Goal: Task Accomplishment & Management: Use online tool/utility

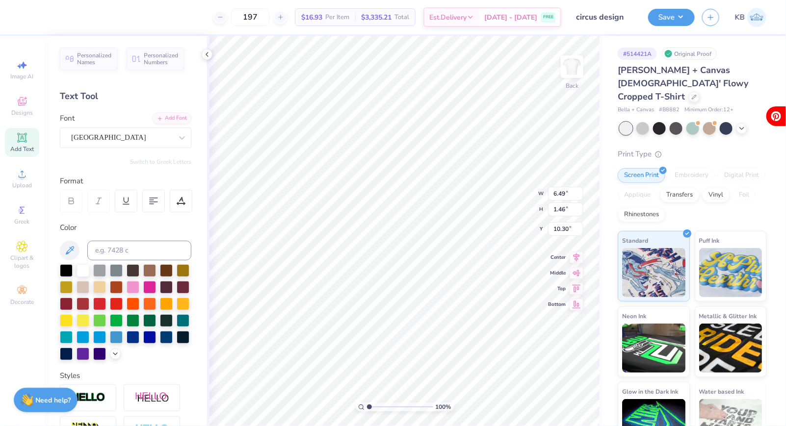
type textarea "Delta GammaAnchor Games"
type input "6.04"
type input "1.41"
type input "2.30"
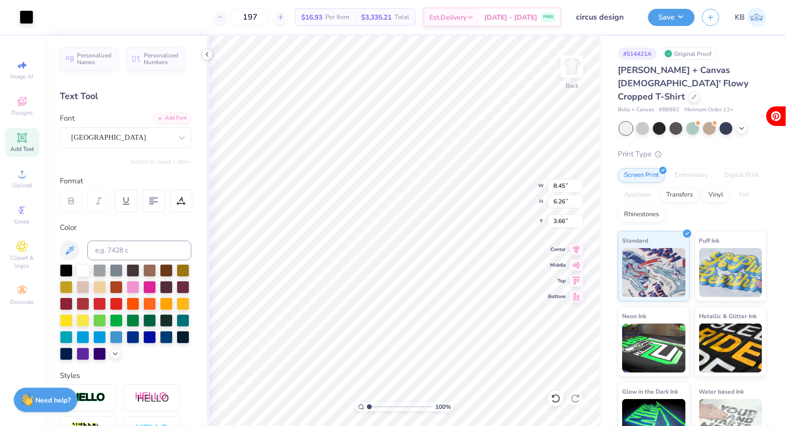
type input "5.30"
type input "3.92"
type input "2.81"
type input "4.11"
type input "3.05"
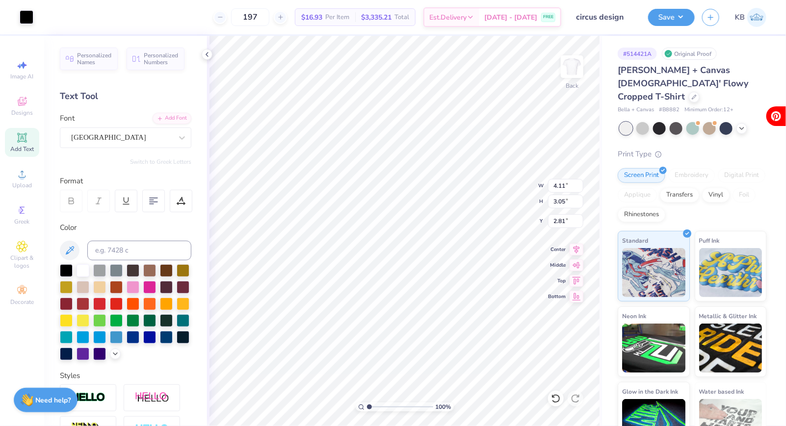
type input "2.83"
type input "12.37"
type input "1.85"
type input "5.50"
type input "11.00"
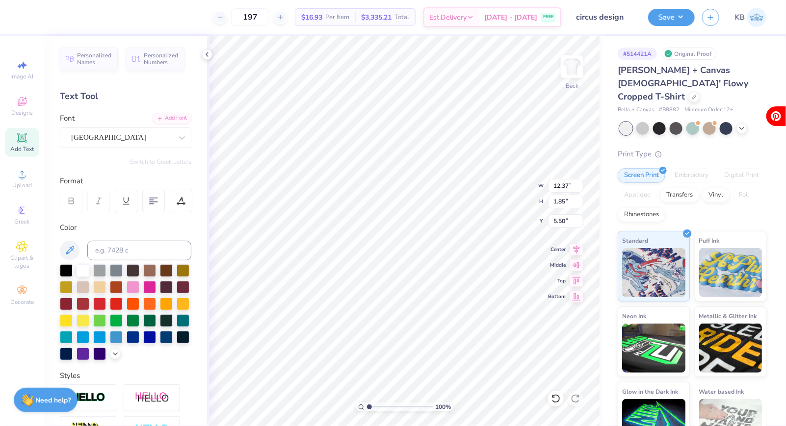
type input "1.64"
type input "9.77"
type input "1.46"
type input "5.70"
type input "1.33"
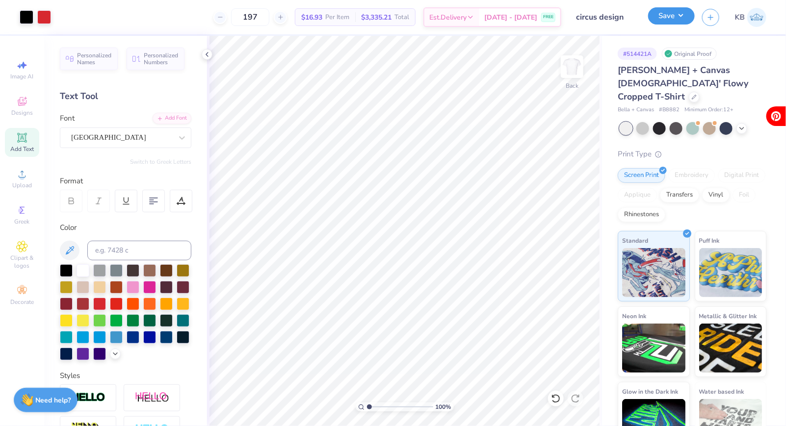
click at [679, 17] on button "Save" at bounding box center [671, 15] width 47 height 17
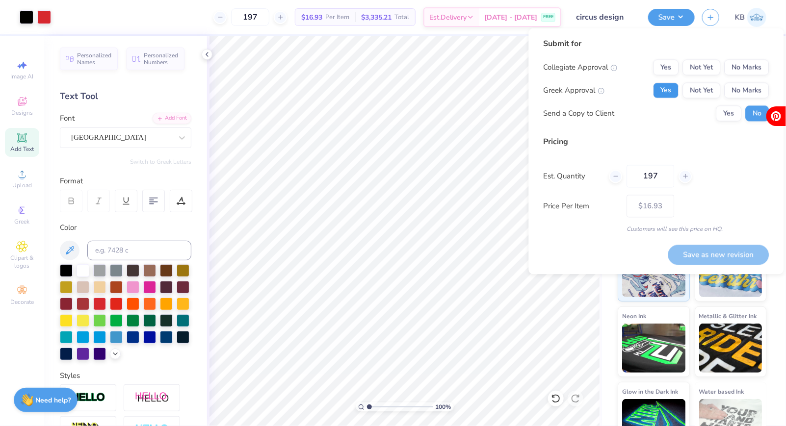
click at [672, 95] on button "Yes" at bounding box center [667, 91] width 26 height 16
click at [743, 62] on button "No Marks" at bounding box center [747, 68] width 45 height 16
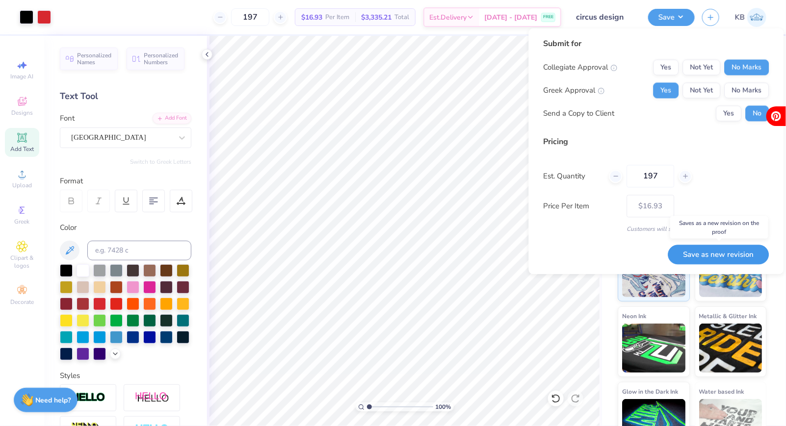
click at [695, 250] on button "Save as new revision" at bounding box center [718, 255] width 101 height 20
type input "$16.93"
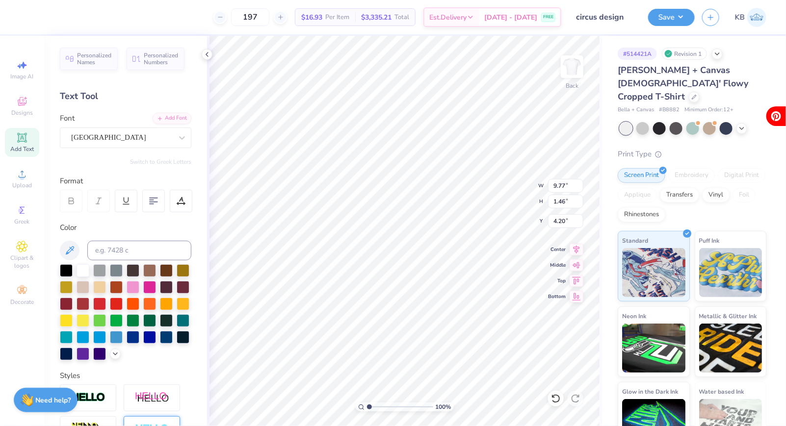
scroll to position [0, 5]
click at [125, 142] on div "[GEOGRAPHIC_DATA]" at bounding box center [121, 137] width 103 height 15
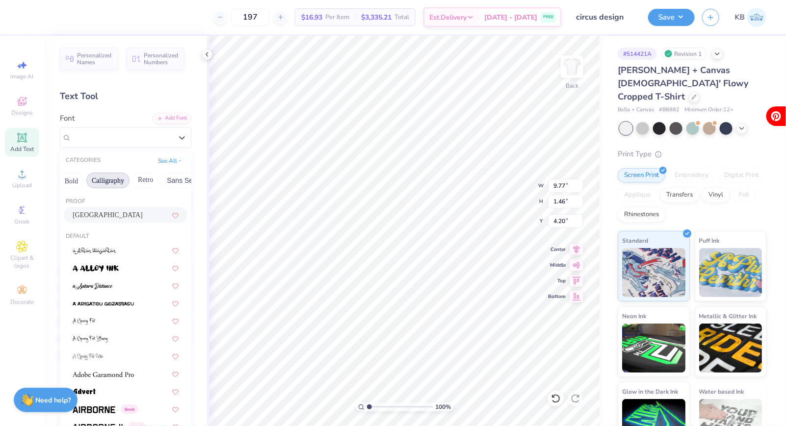
scroll to position [0, 138]
click at [168, 176] on button "Sans Serif" at bounding box center [180, 181] width 43 height 16
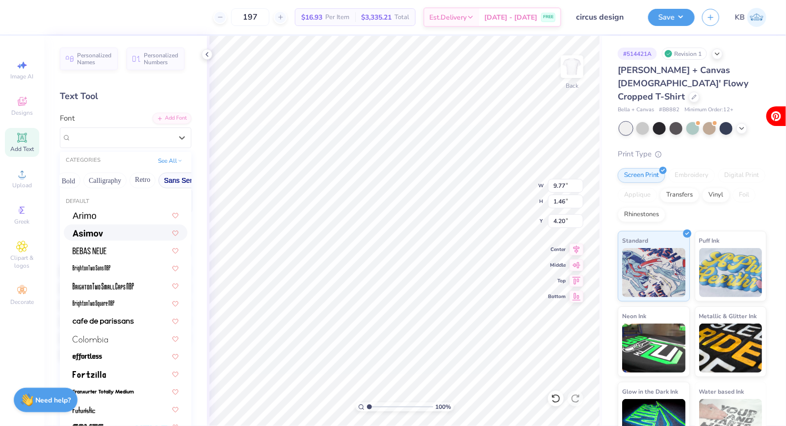
click at [114, 232] on div at bounding box center [126, 233] width 106 height 10
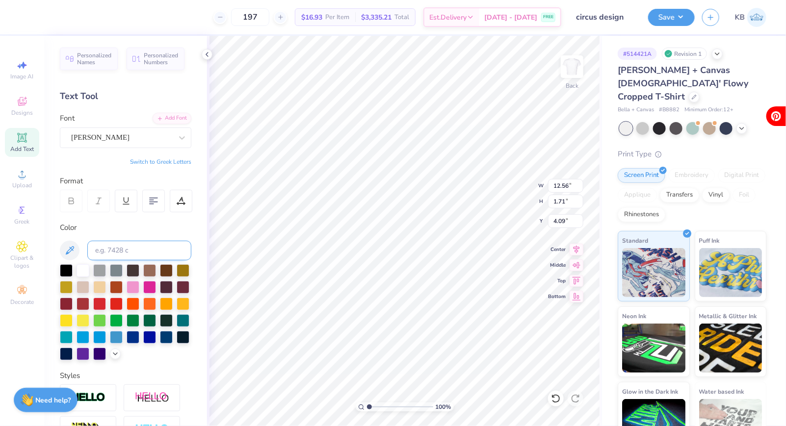
scroll to position [0, 3]
type textarea "Delta Gamma Anchor Games"
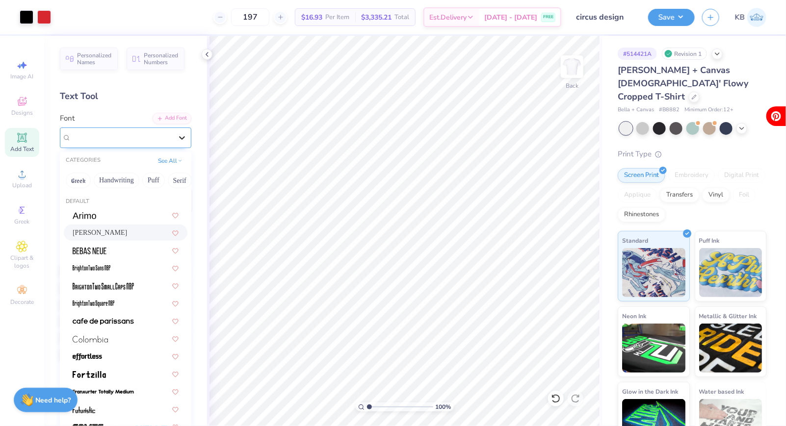
click at [175, 137] on div at bounding box center [182, 138] width 18 height 18
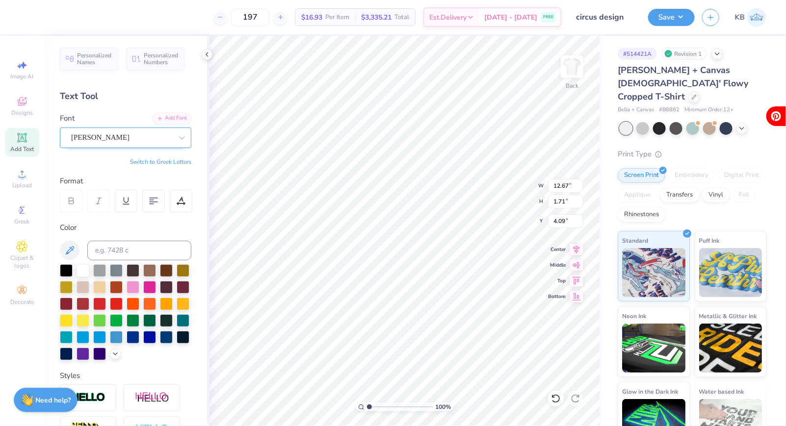
click at [141, 138] on div "[PERSON_NAME]" at bounding box center [121, 137] width 103 height 15
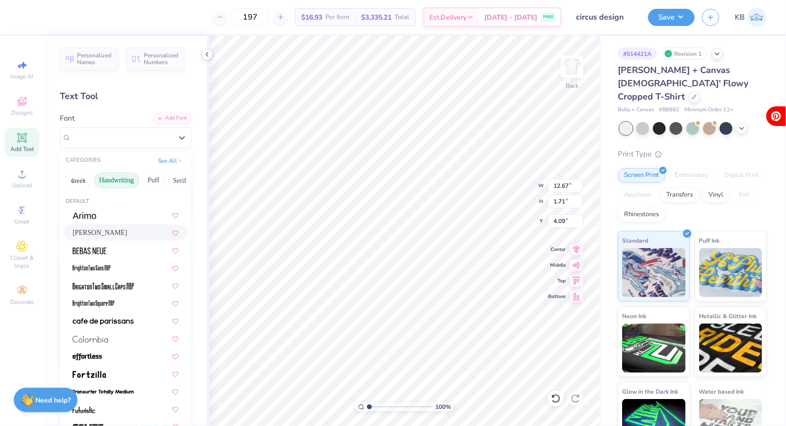
click at [123, 183] on button "Handwriting" at bounding box center [117, 181] width 46 height 16
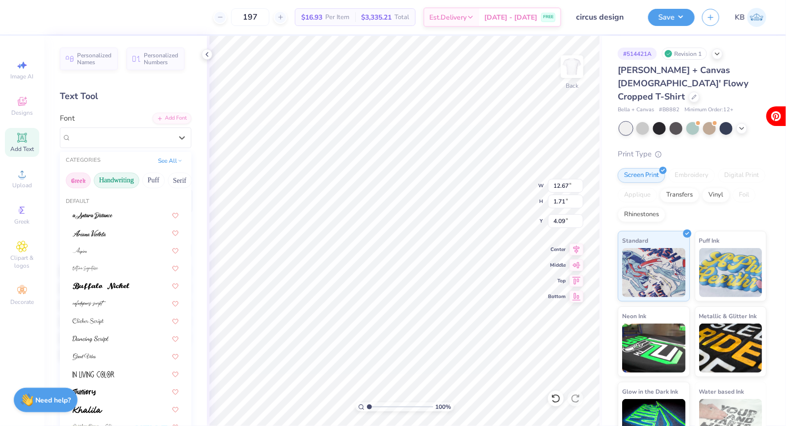
click at [86, 179] on button "Greek" at bounding box center [78, 181] width 25 height 16
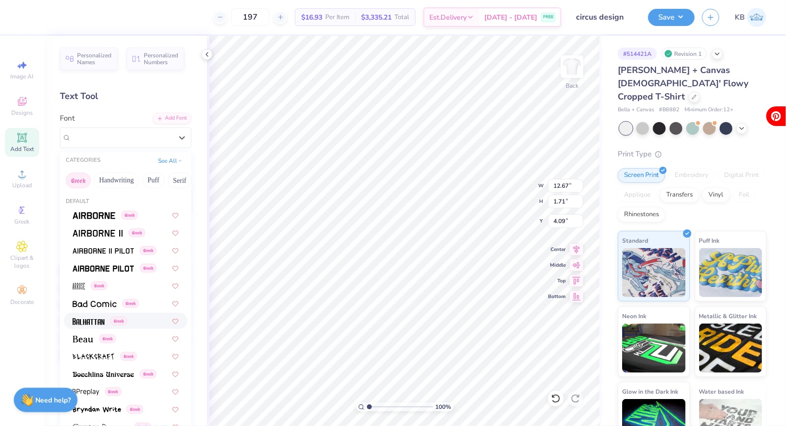
click at [88, 326] on div "Greek" at bounding box center [126, 321] width 124 height 16
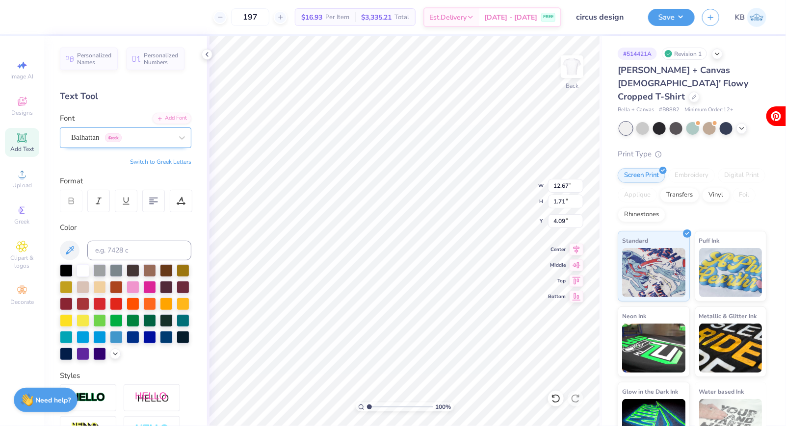
click at [103, 137] on div "Balhattan Greek" at bounding box center [121, 137] width 103 height 15
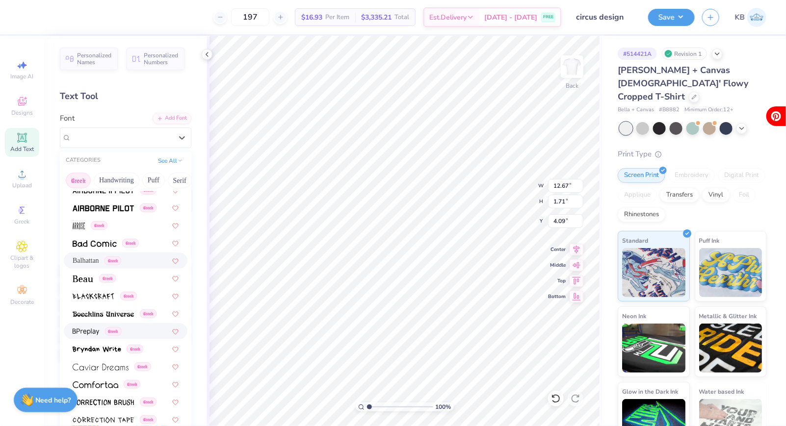
scroll to position [74, 0]
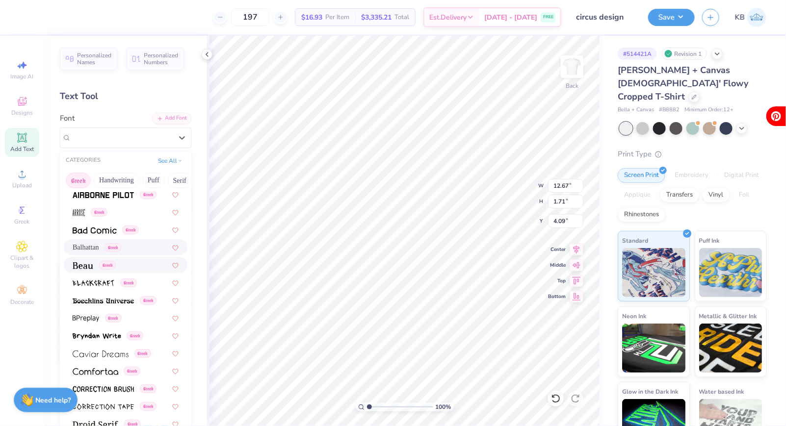
click at [89, 266] on img at bounding box center [83, 266] width 21 height 7
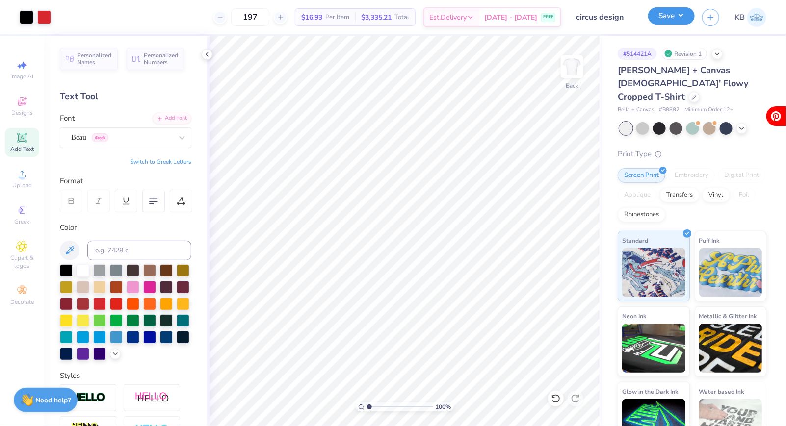
click at [665, 13] on button "Save" at bounding box center [671, 15] width 47 height 17
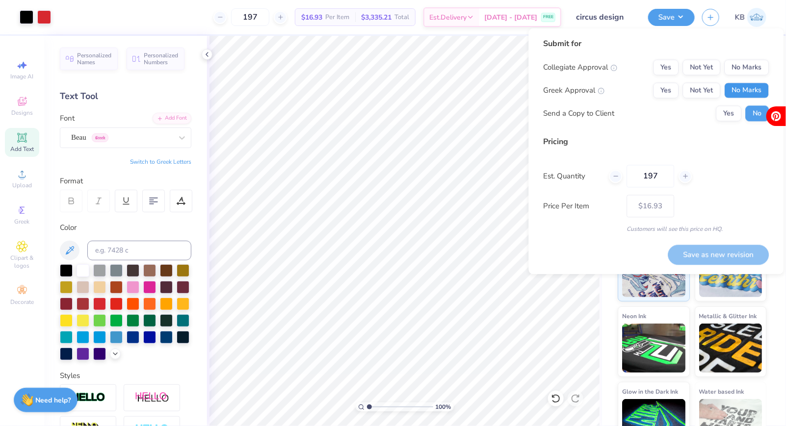
click at [744, 89] on button "No Marks" at bounding box center [747, 91] width 45 height 16
click at [673, 91] on button "Yes" at bounding box center [667, 91] width 26 height 16
click at [749, 67] on button "No Marks" at bounding box center [747, 68] width 45 height 16
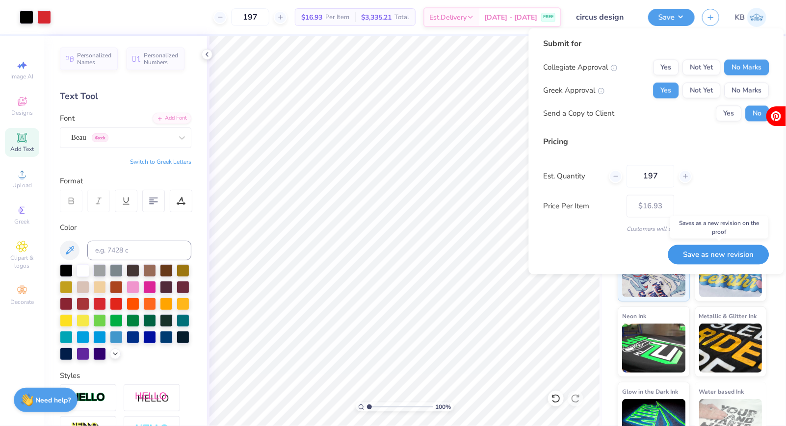
click at [711, 249] on button "Save as new revision" at bounding box center [718, 255] width 101 height 20
type input "$16.93"
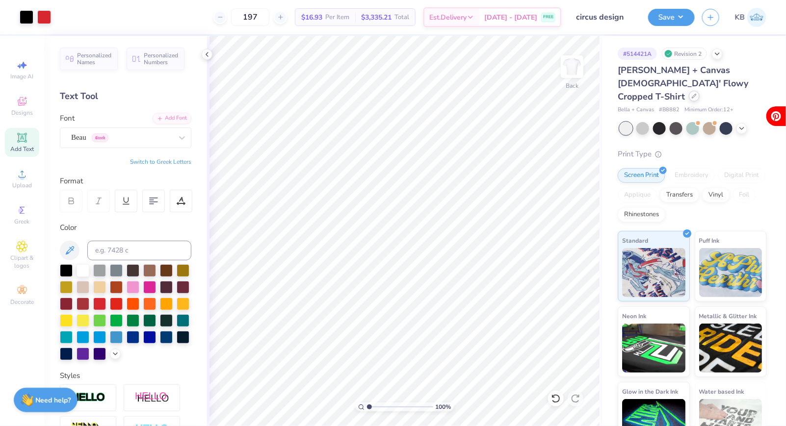
click at [691, 91] on div at bounding box center [694, 96] width 11 height 11
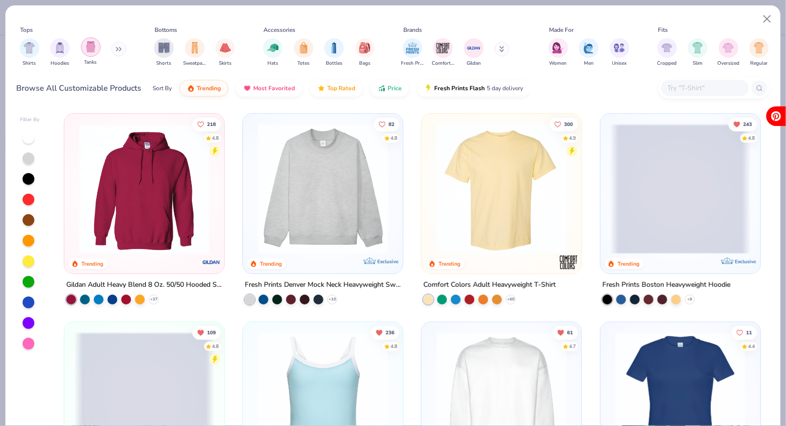
click at [82, 44] on div "filter for Tanks" at bounding box center [91, 47] width 20 height 20
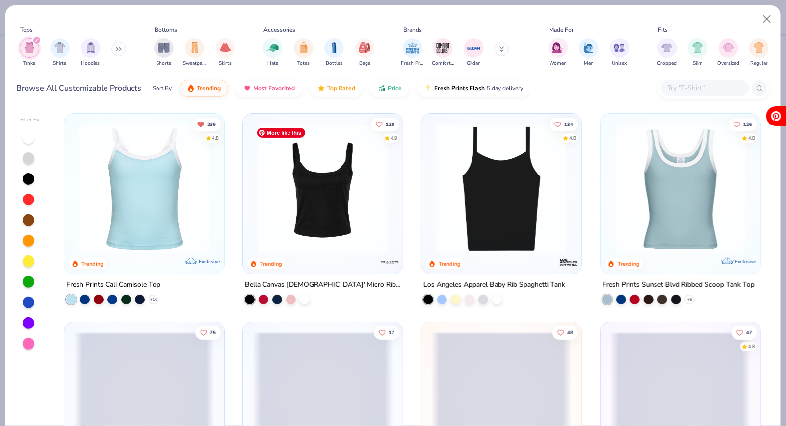
click at [354, 226] on img at bounding box center [323, 189] width 140 height 131
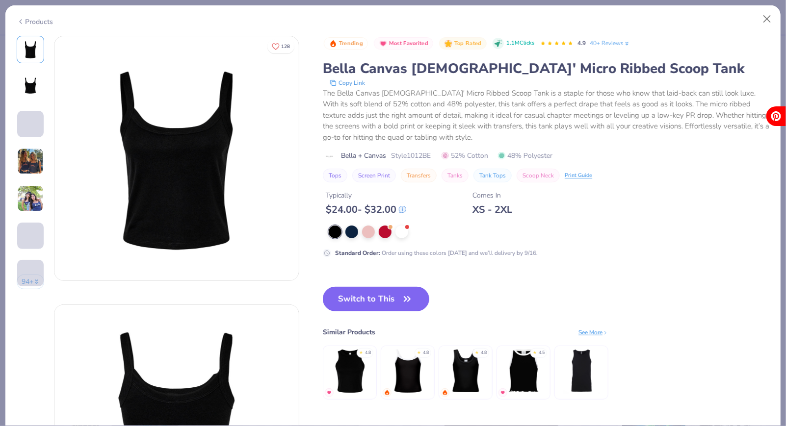
click at [386, 295] on button "Switch to This" at bounding box center [376, 299] width 106 height 25
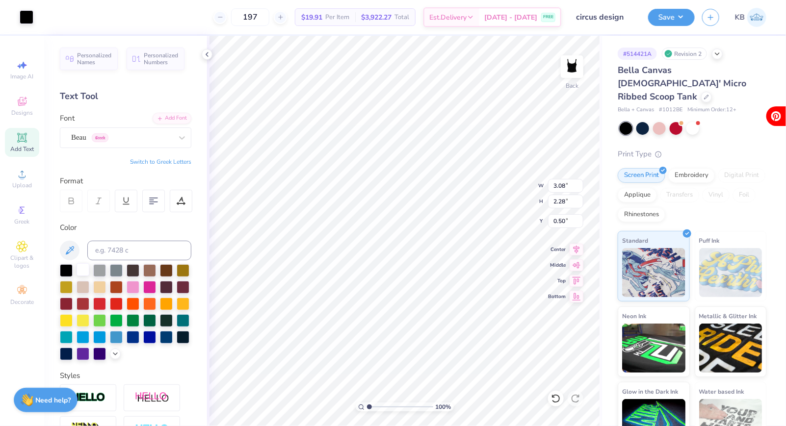
click at [87, 273] on div at bounding box center [83, 270] width 13 height 13
click at [24, 17] on div at bounding box center [27, 16] width 14 height 14
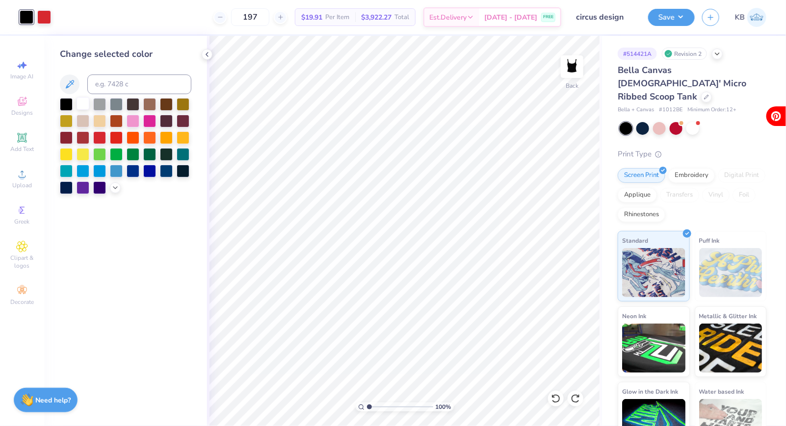
click at [86, 107] on div at bounding box center [83, 103] width 13 height 13
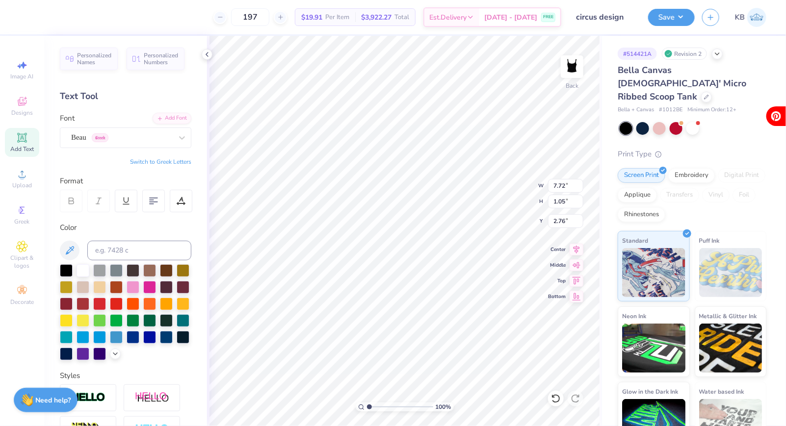
type input "7.72"
type input "1.05"
type input "2.78"
type input "0.86"
click at [512, 191] on div "100 % Back W 3.08 3.08 " H 2.28 2.28 " Y 0.86 0.86 " Center Middle Top Bottom" at bounding box center [404, 231] width 395 height 391
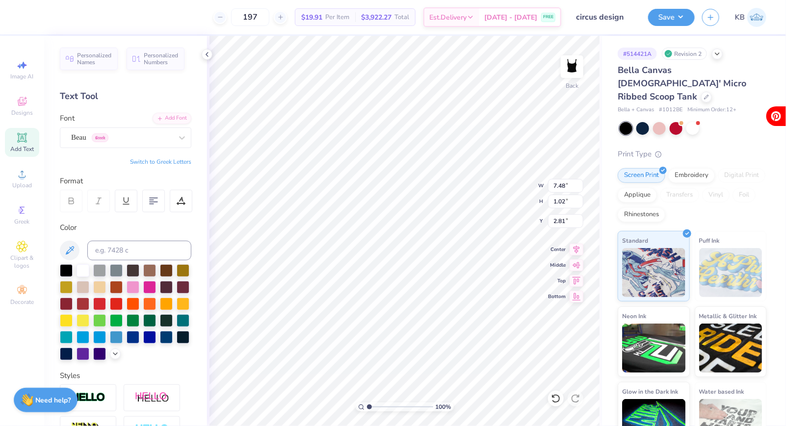
type input "7.48"
type input "1.02"
type input "2.81"
click at [692, 121] on div at bounding box center [693, 127] width 13 height 13
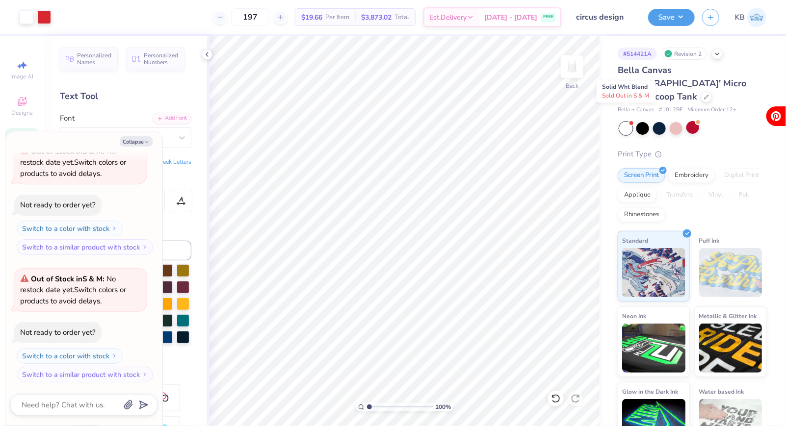
click at [624, 122] on div at bounding box center [626, 128] width 13 height 13
click at [662, 121] on div at bounding box center [659, 127] width 13 height 13
click at [642, 121] on div at bounding box center [643, 127] width 13 height 13
click at [666, 9] on button "Save" at bounding box center [671, 15] width 47 height 17
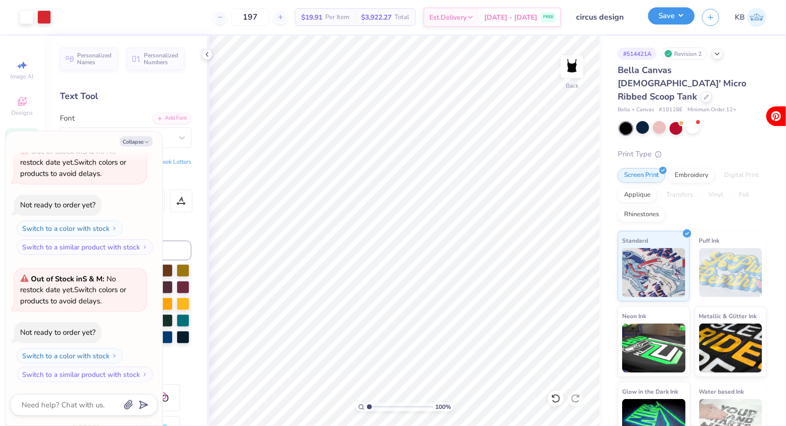
type textarea "x"
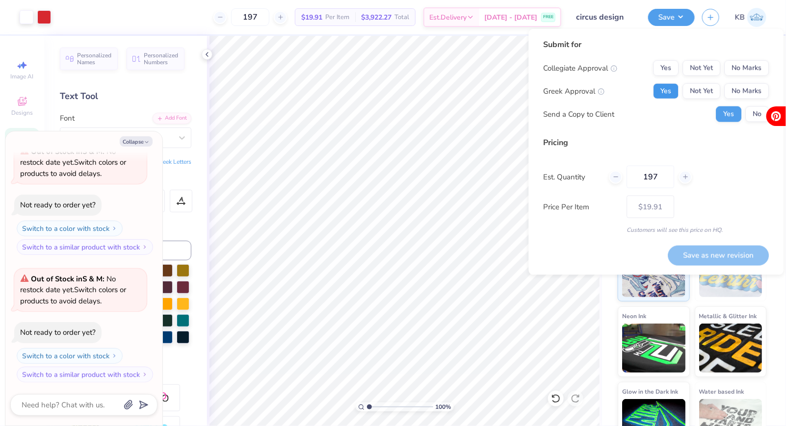
click at [673, 86] on button "Yes" at bounding box center [667, 91] width 26 height 16
click at [754, 64] on button "No Marks" at bounding box center [747, 68] width 45 height 16
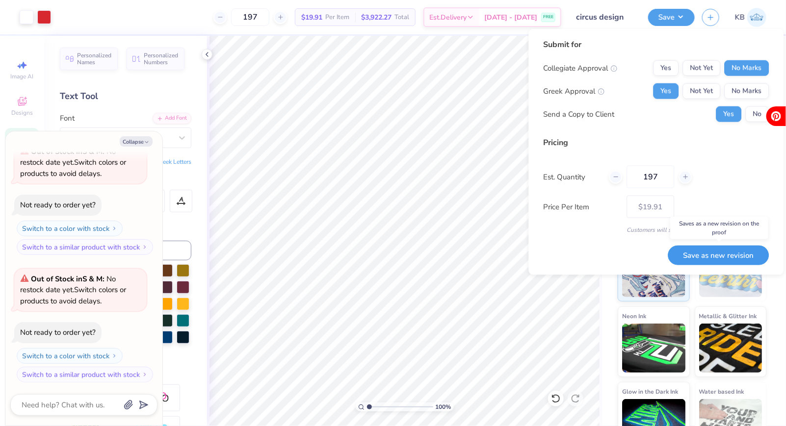
click at [708, 258] on button "Save as new revision" at bounding box center [718, 255] width 101 height 20
type input "$19.91"
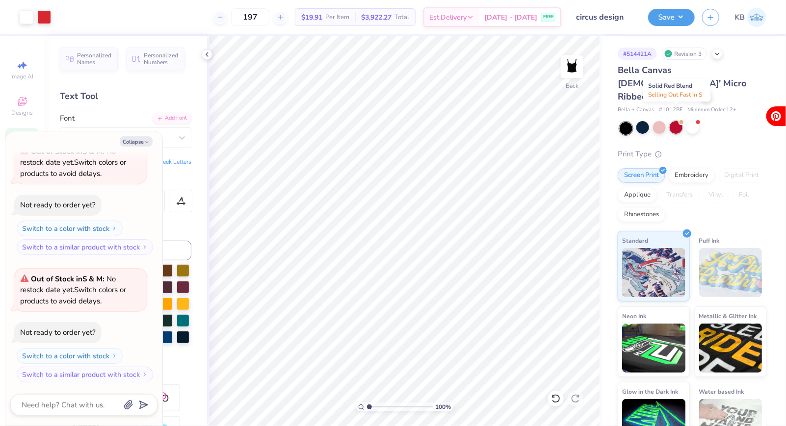
click at [677, 121] on div at bounding box center [676, 127] width 13 height 13
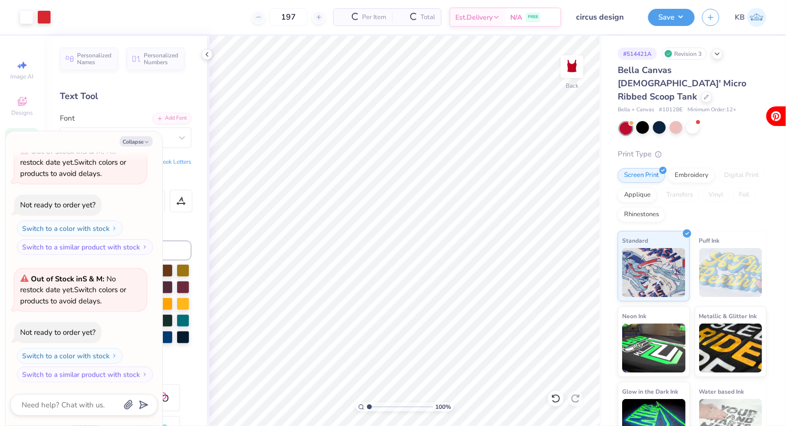
scroll to position [308, 0]
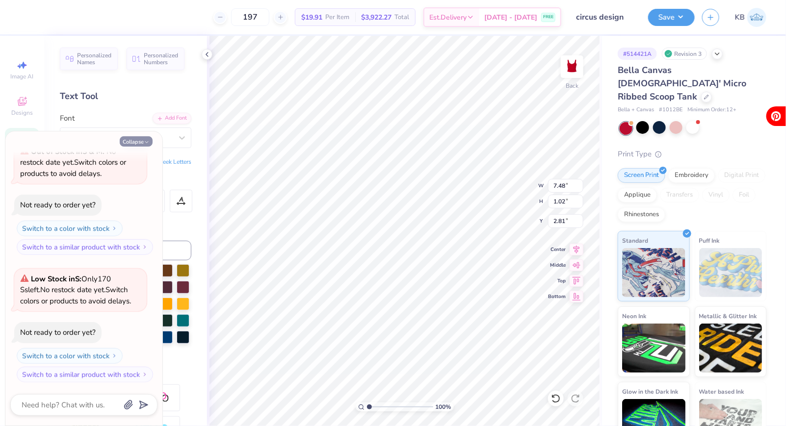
click at [136, 140] on button "Collapse" at bounding box center [136, 141] width 33 height 10
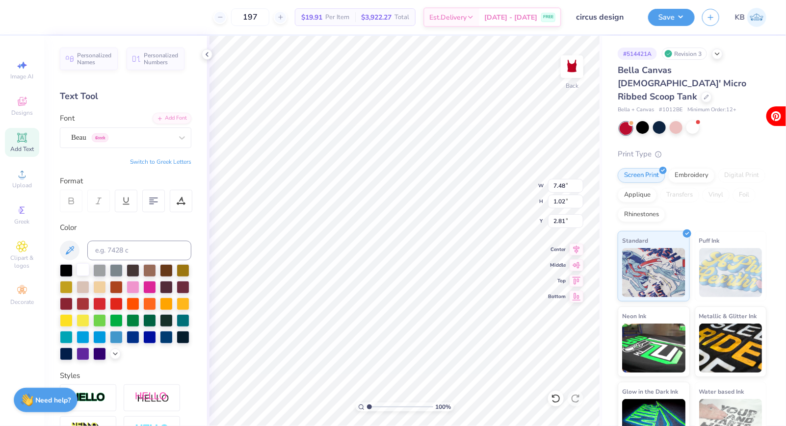
click at [83, 268] on div at bounding box center [83, 270] width 13 height 13
click at [202, 230] on div "Personalized Names Personalized Numbers Text Tool Add Font Font Beau Greek Swit…" at bounding box center [125, 231] width 163 height 391
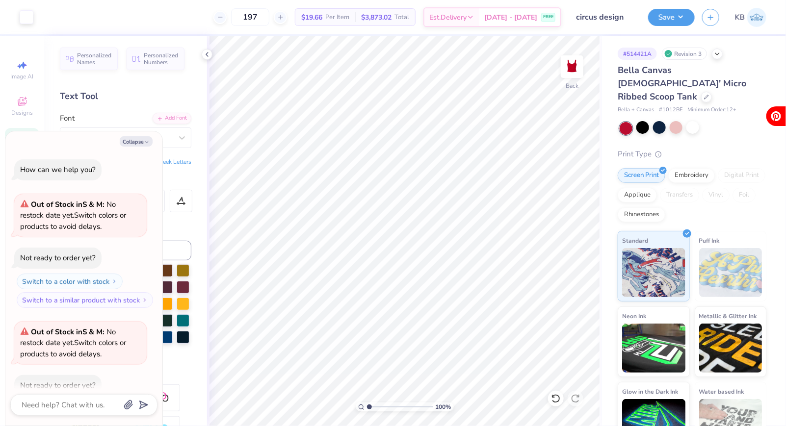
type textarea "x"
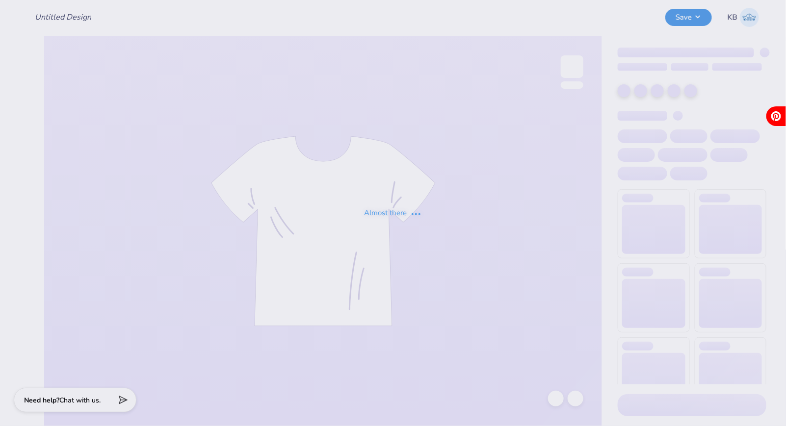
type input "circus design"
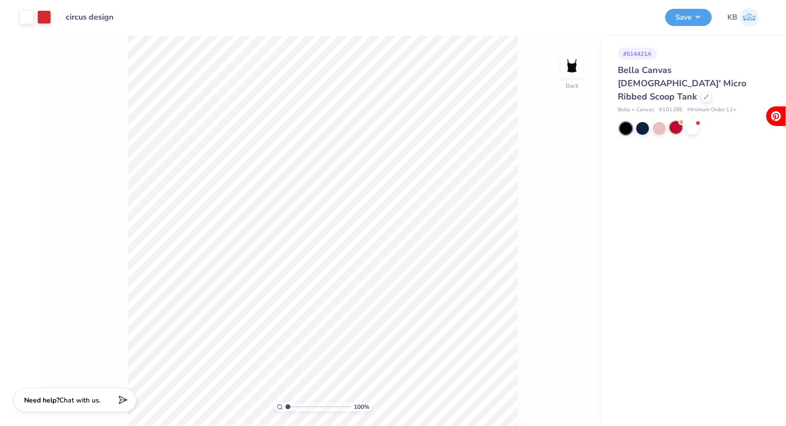
click at [681, 121] on div at bounding box center [676, 127] width 13 height 13
